Goal: Information Seeking & Learning: Find specific fact

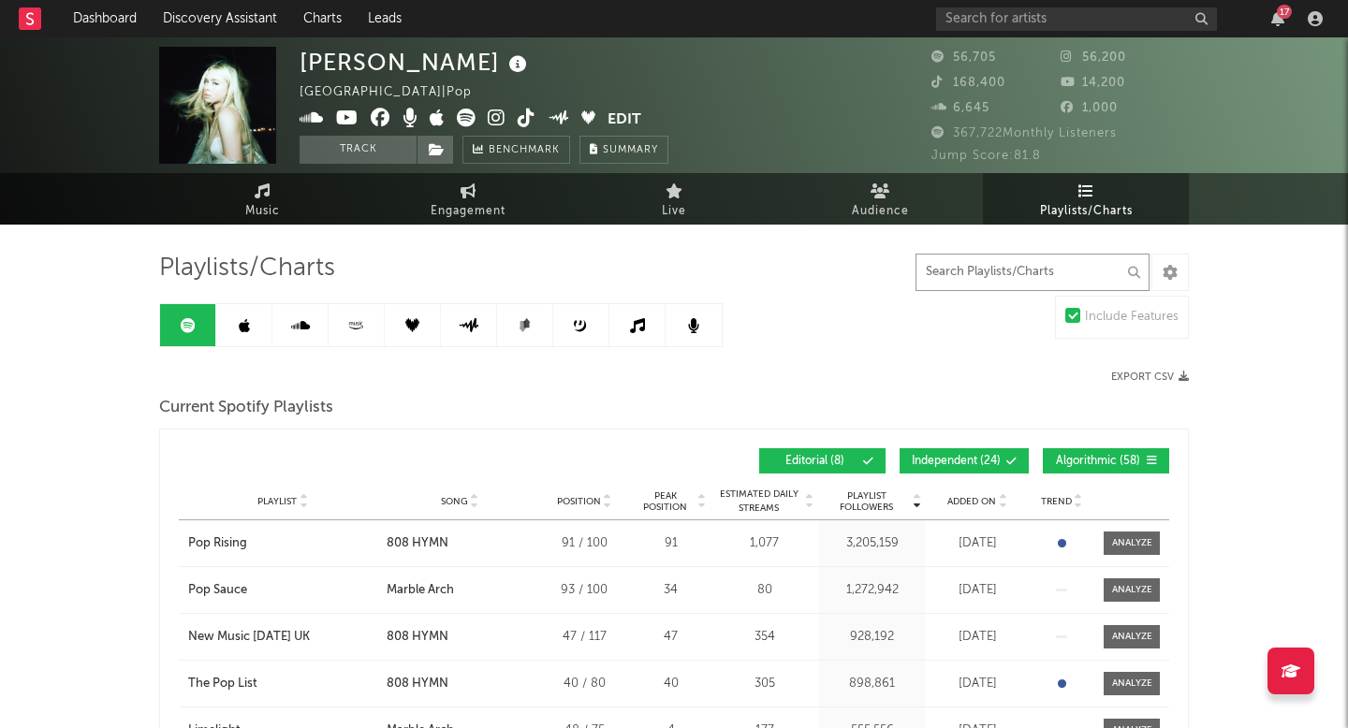
click at [1001, 271] on input "text" at bounding box center [1032, 272] width 234 height 37
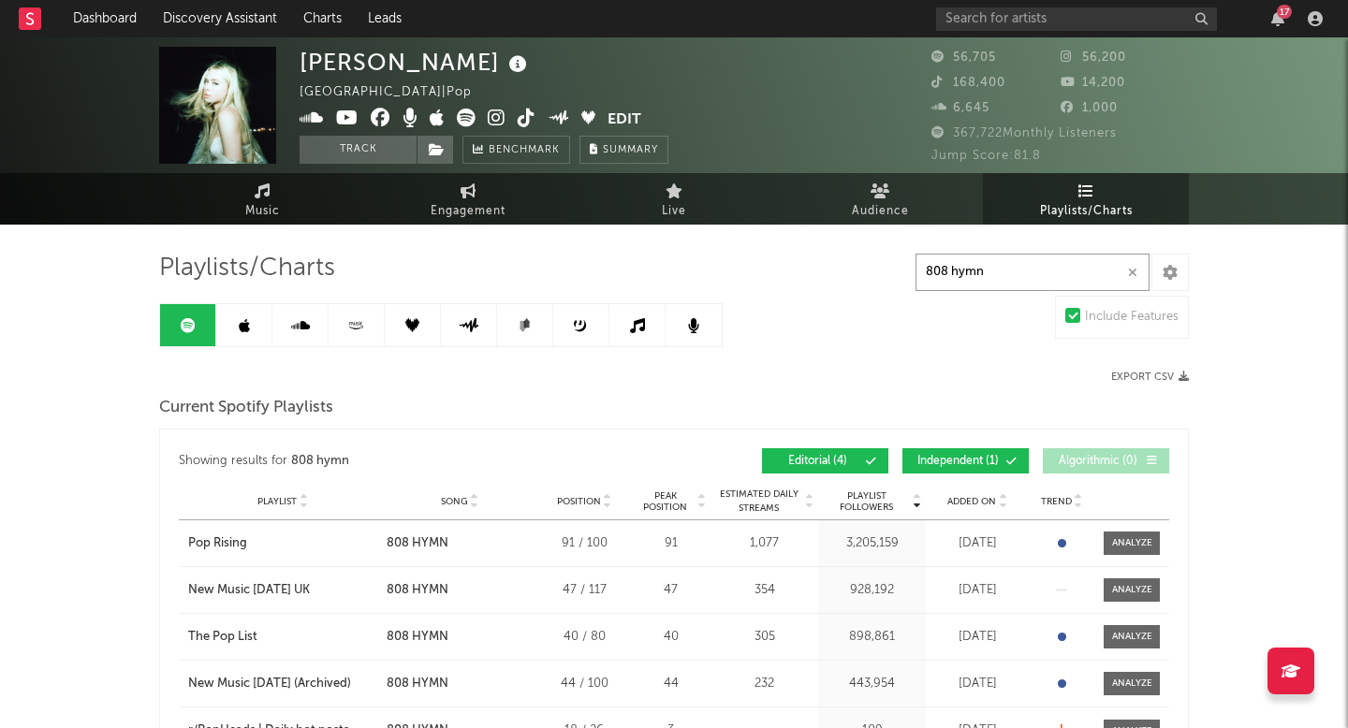
type input "808 hymn"
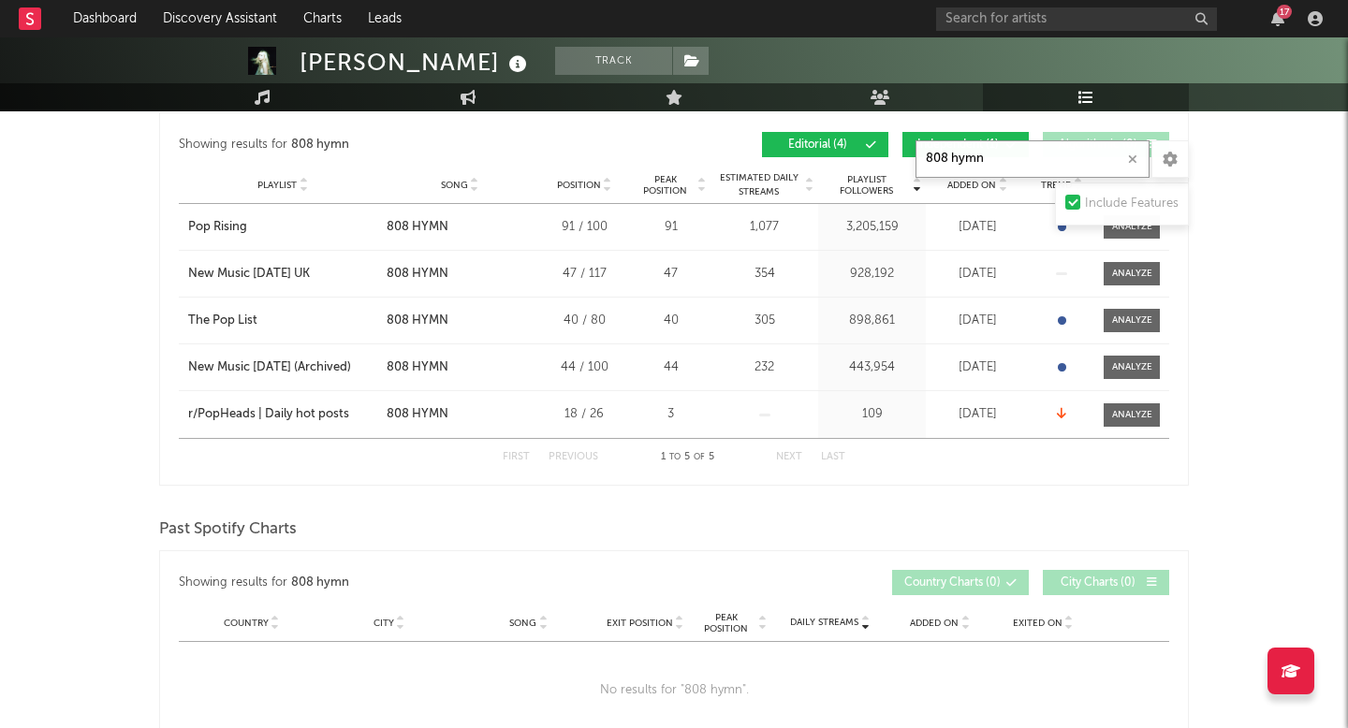
scroll to position [120, 0]
